Goal: Book appointment/travel/reservation

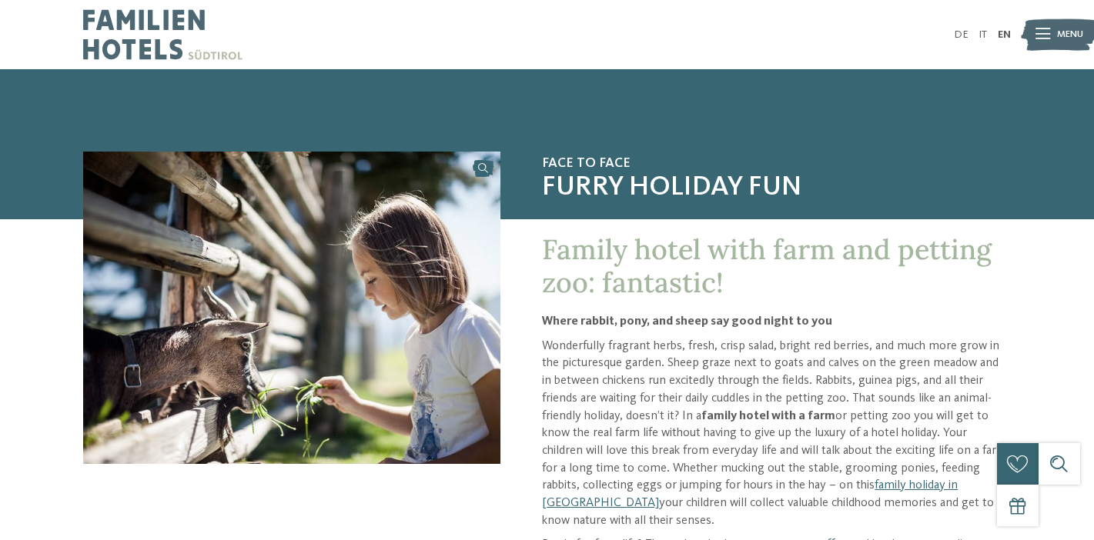
click at [1069, 42] on div "Menu" at bounding box center [1070, 35] width 26 height 35
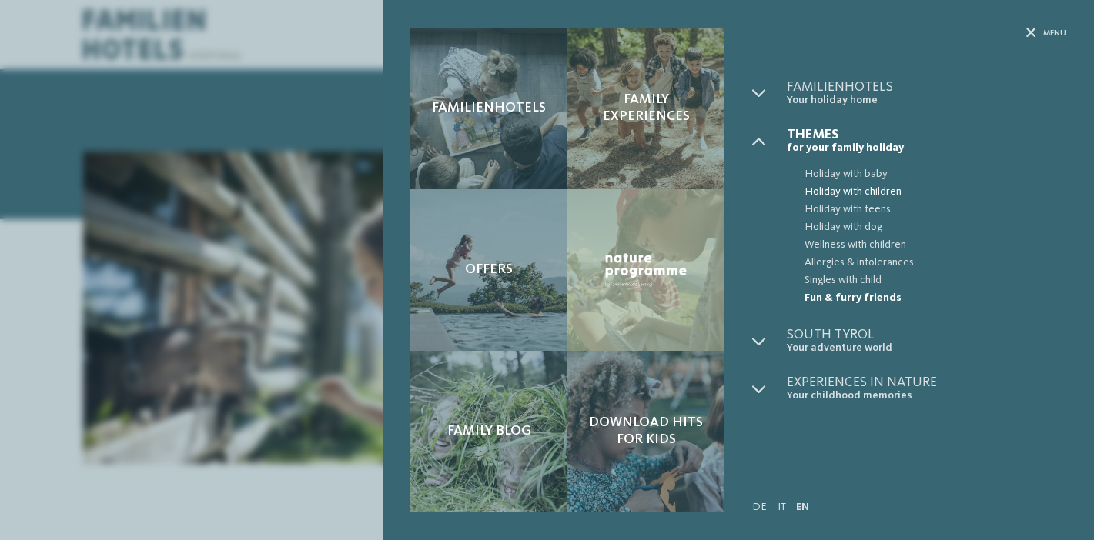
click at [873, 193] on span "Holiday with children" at bounding box center [936, 192] width 262 height 18
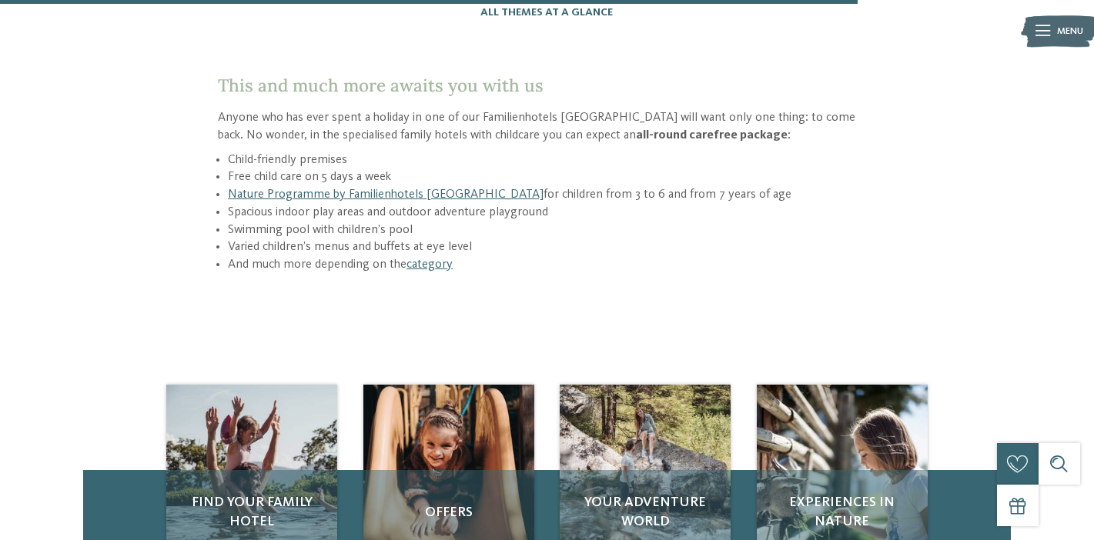
scroll to position [2182, 0]
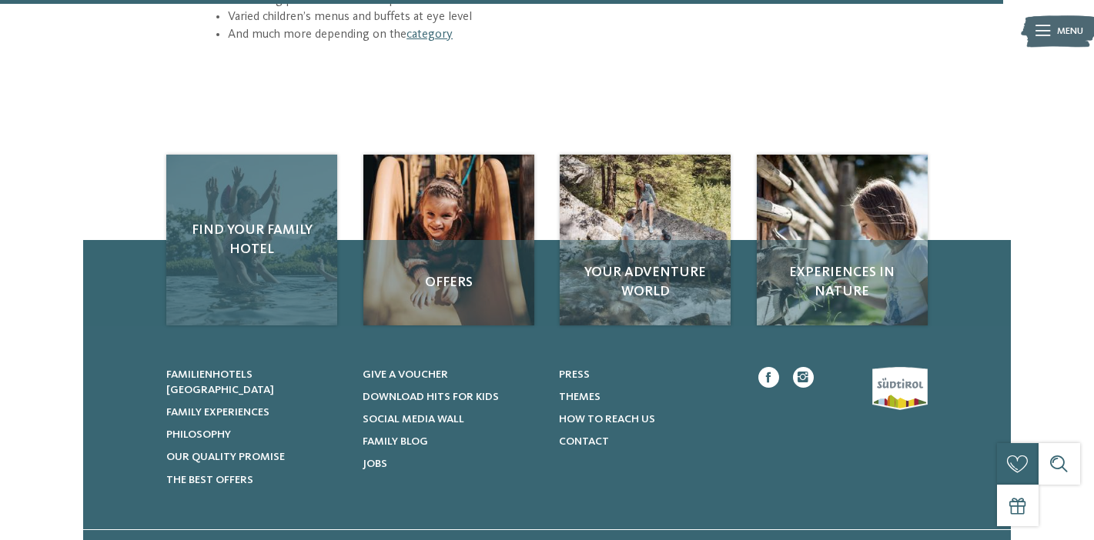
click at [303, 203] on div "Find your family hotel" at bounding box center [251, 240] width 171 height 171
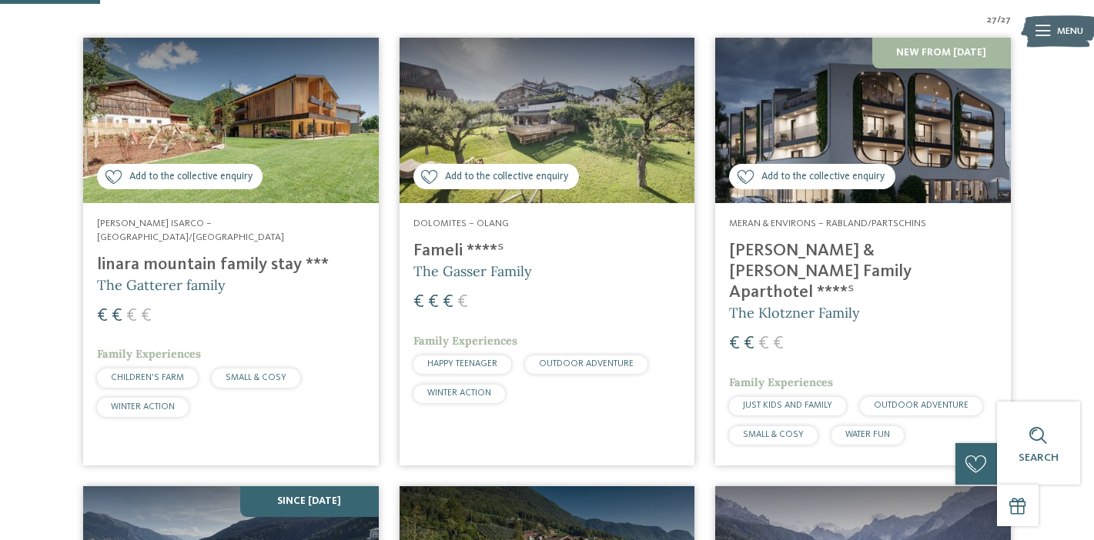
scroll to position [418, 0]
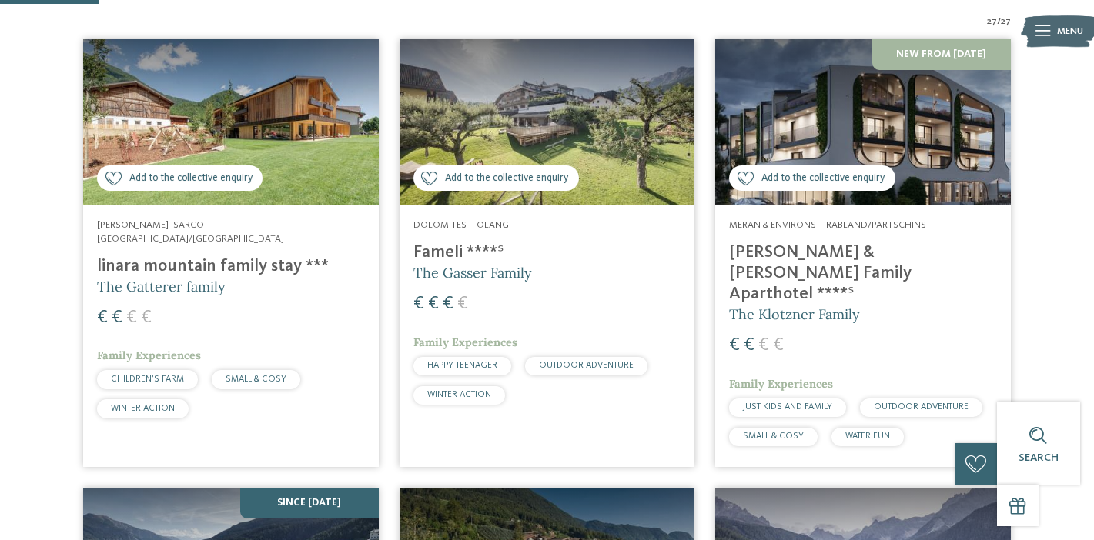
click at [294, 256] on h4 "linara mountain family stay ***" at bounding box center [231, 266] width 268 height 21
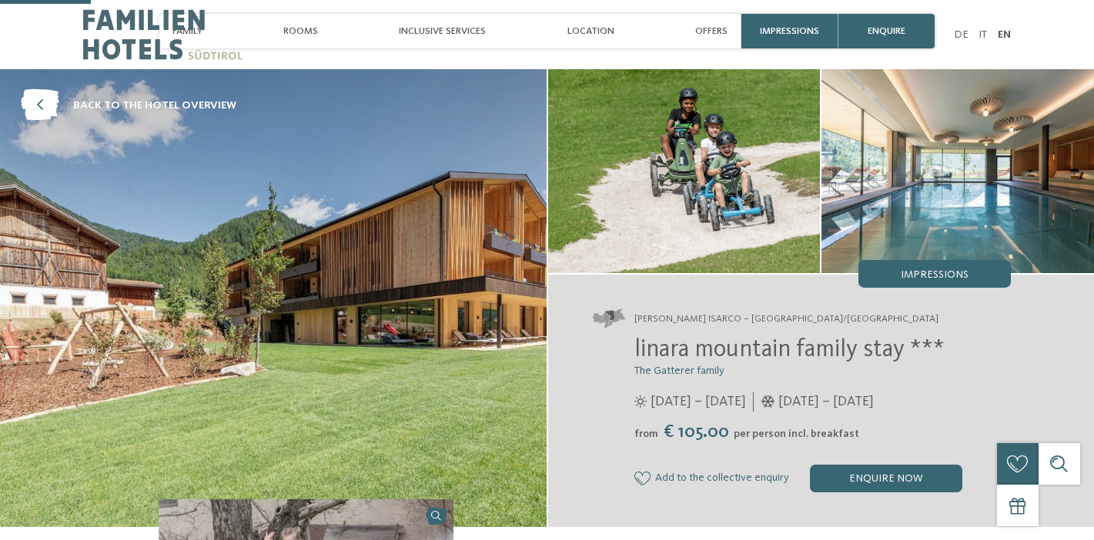
scroll to position [418, 0]
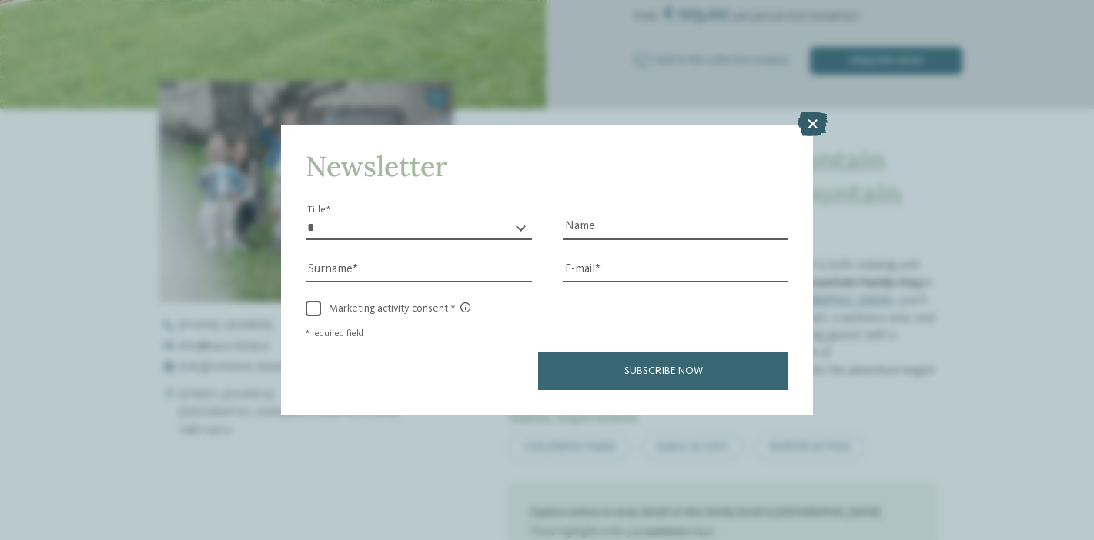
click at [806, 127] on icon at bounding box center [813, 124] width 30 height 25
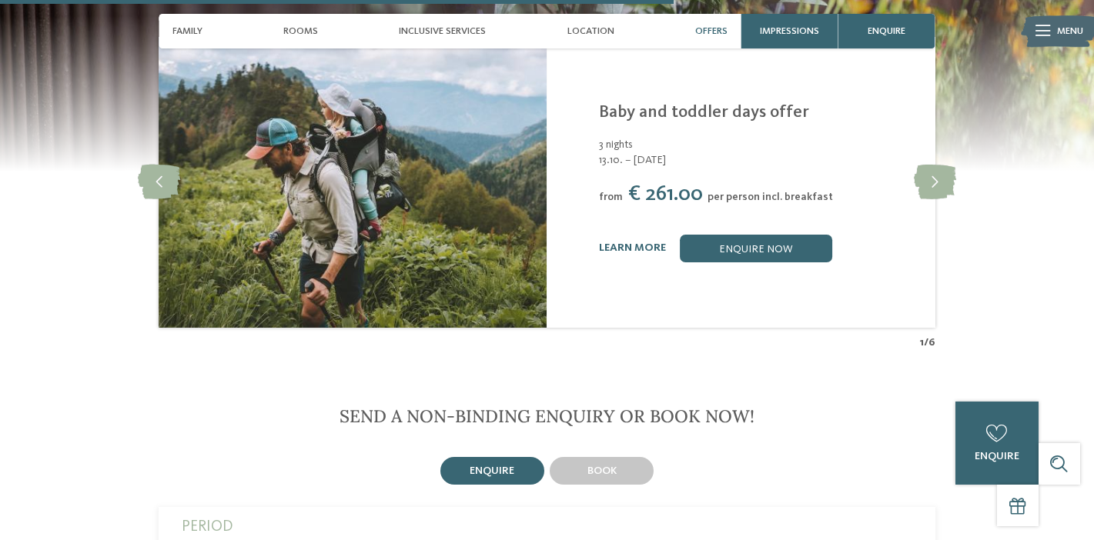
scroll to position [2805, 0]
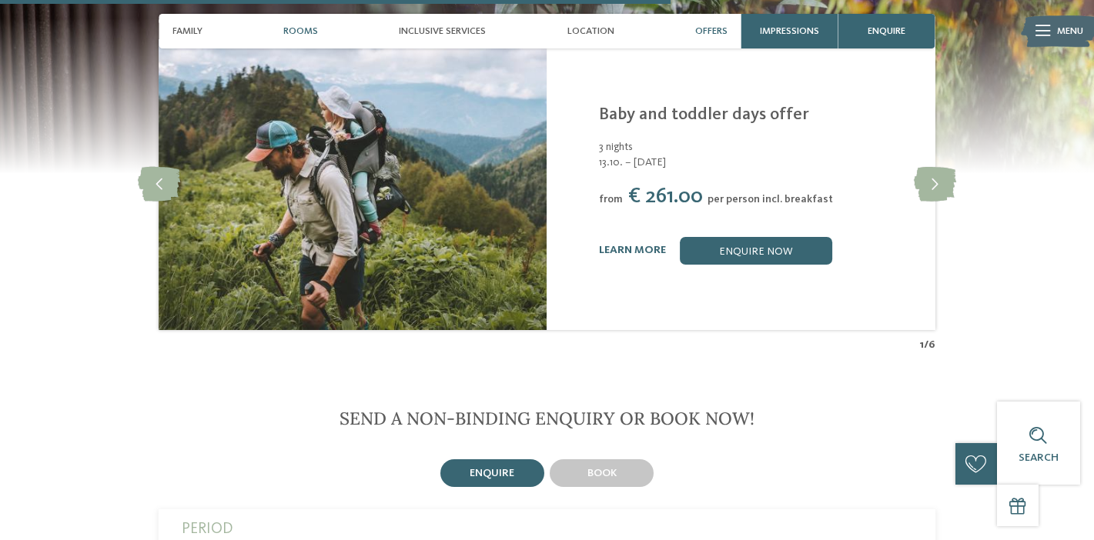
click at [308, 18] on div "Rooms" at bounding box center [300, 31] width 49 height 35
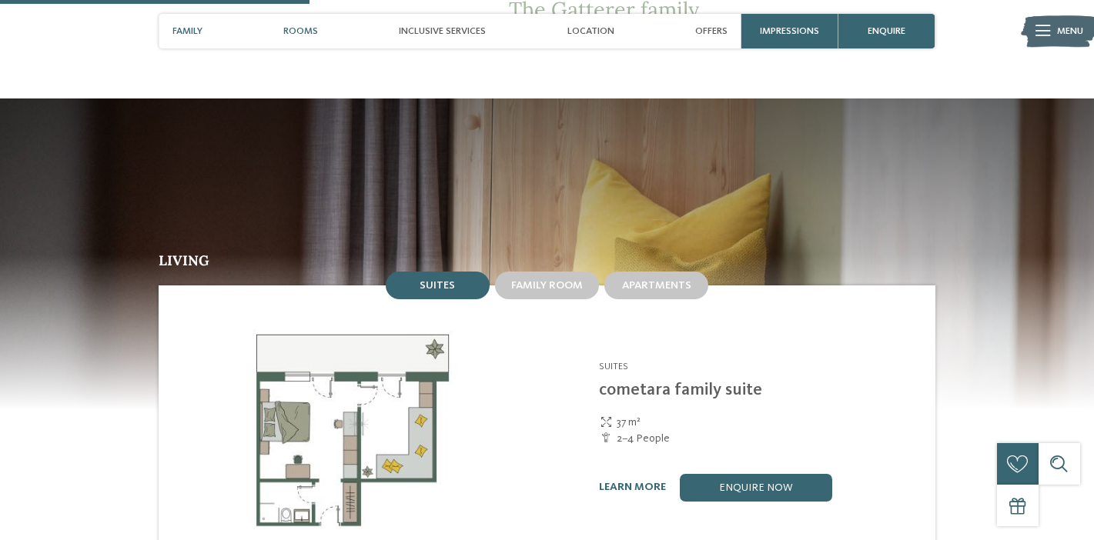
scroll to position [1295, 0]
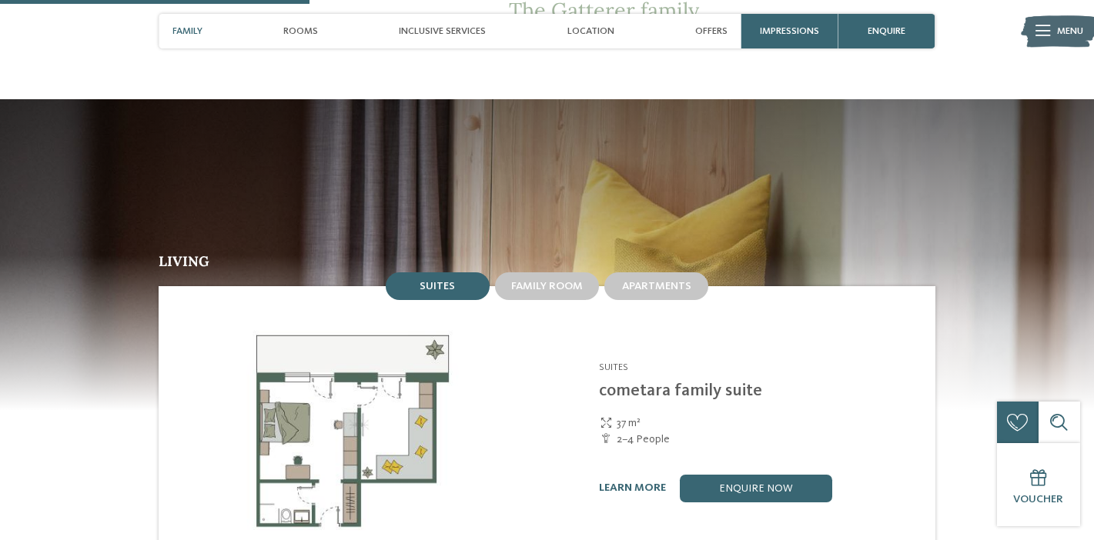
click at [1052, 25] on img at bounding box center [1059, 31] width 76 height 38
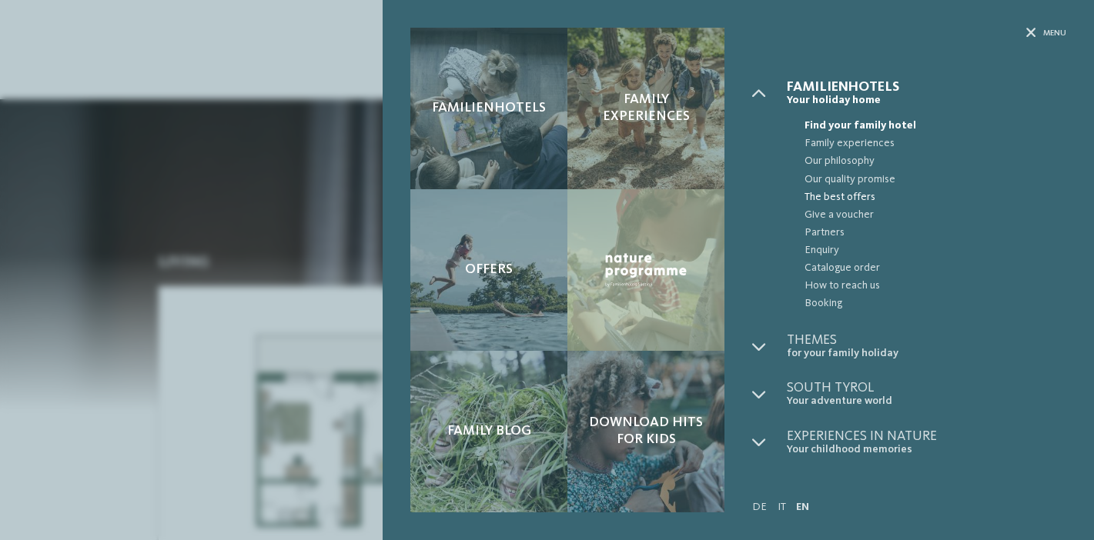
click at [862, 196] on span "The best offers" at bounding box center [936, 198] width 262 height 18
click at [836, 196] on span "The best offers" at bounding box center [936, 198] width 262 height 18
